Goal: Consume media (video, audio)

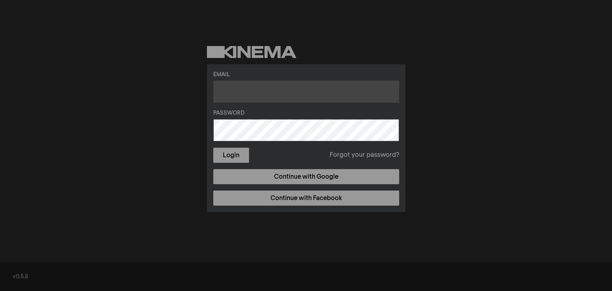
click at [273, 89] on input "text" at bounding box center [306, 92] width 186 height 22
type input "[EMAIL_ADDRESS][DOMAIN_NAME]"
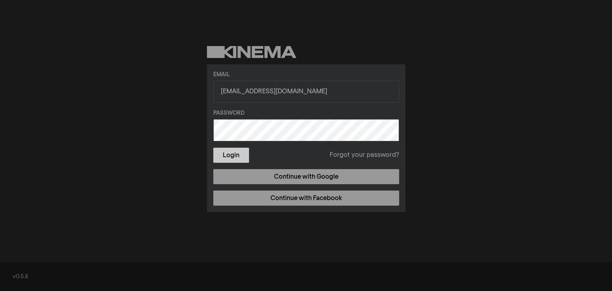
click at [235, 153] on button "Login" at bounding box center [231, 155] width 36 height 15
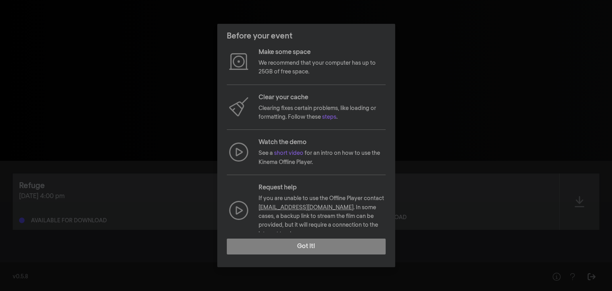
scroll to position [58, 0]
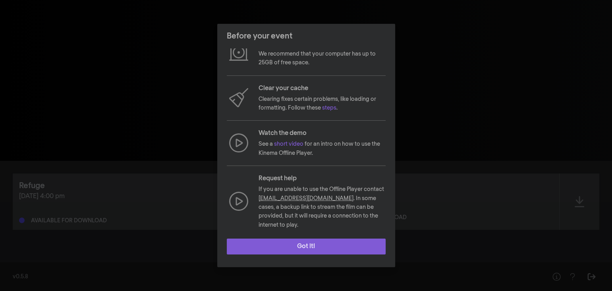
click at [367, 244] on button "Got it!" at bounding box center [306, 247] width 159 height 16
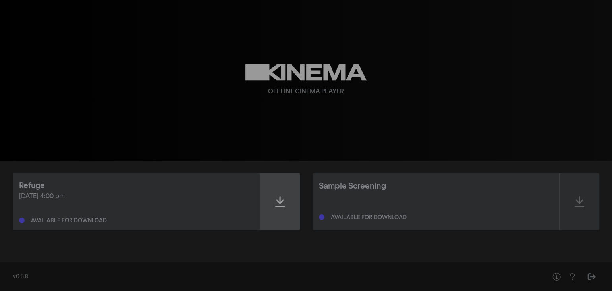
click at [285, 204] on div at bounding box center [280, 201] width 40 height 56
click at [286, 205] on div at bounding box center [280, 201] width 40 height 56
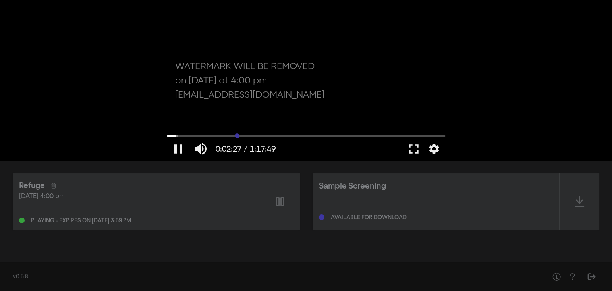
click at [237, 135] on input "Seek" at bounding box center [306, 135] width 278 height 5
click at [294, 135] on input "Seek" at bounding box center [306, 135] width 278 height 5
click at [349, 135] on input "Seek" at bounding box center [306, 135] width 278 height 5
click at [181, 146] on button "pause" at bounding box center [178, 149] width 22 height 24
type input "3088.45366"
